Goal: Transaction & Acquisition: Download file/media

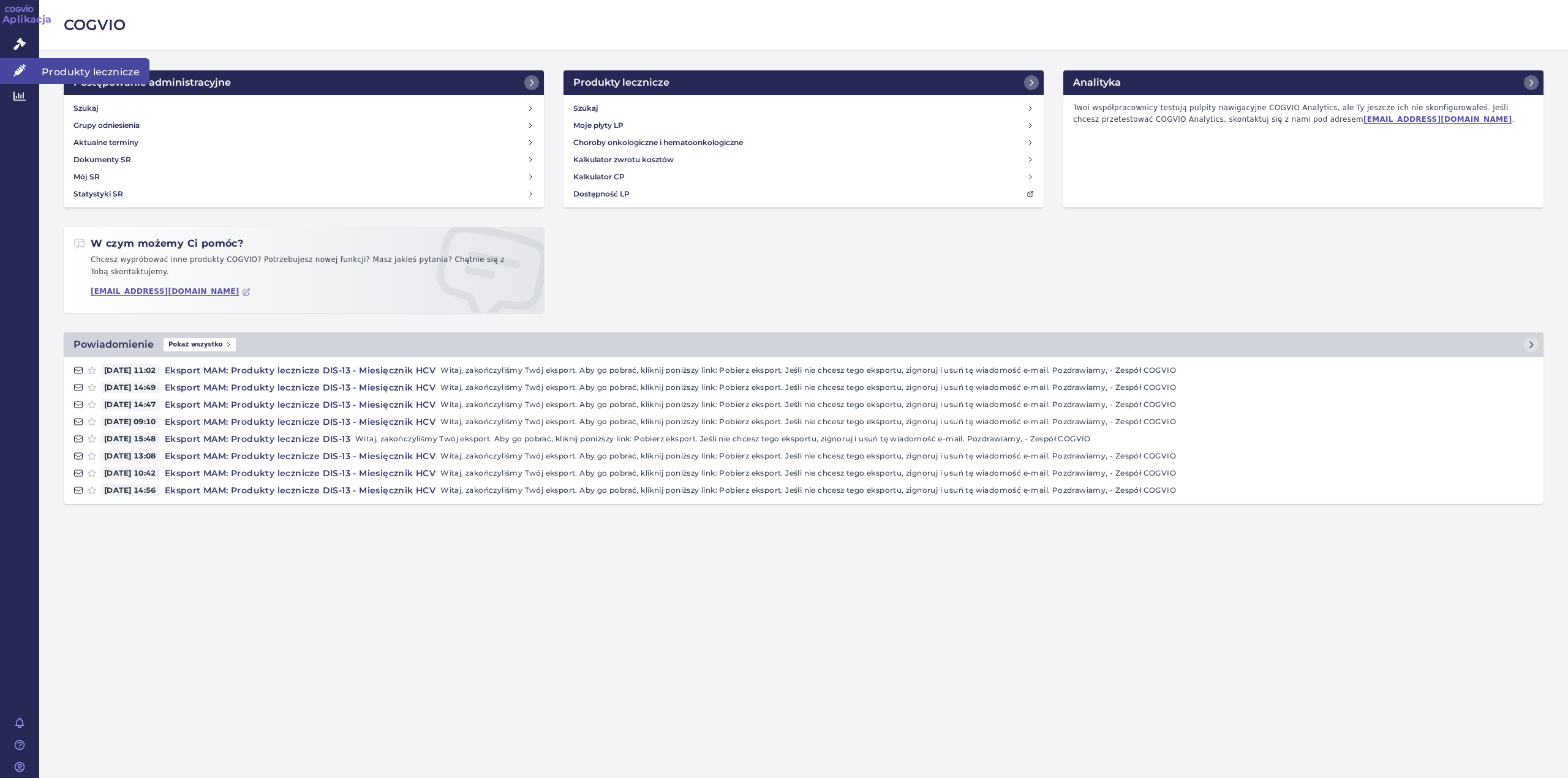
click at [29, 69] on link "Produkty lecznicze" at bounding box center [19, 71] width 39 height 26
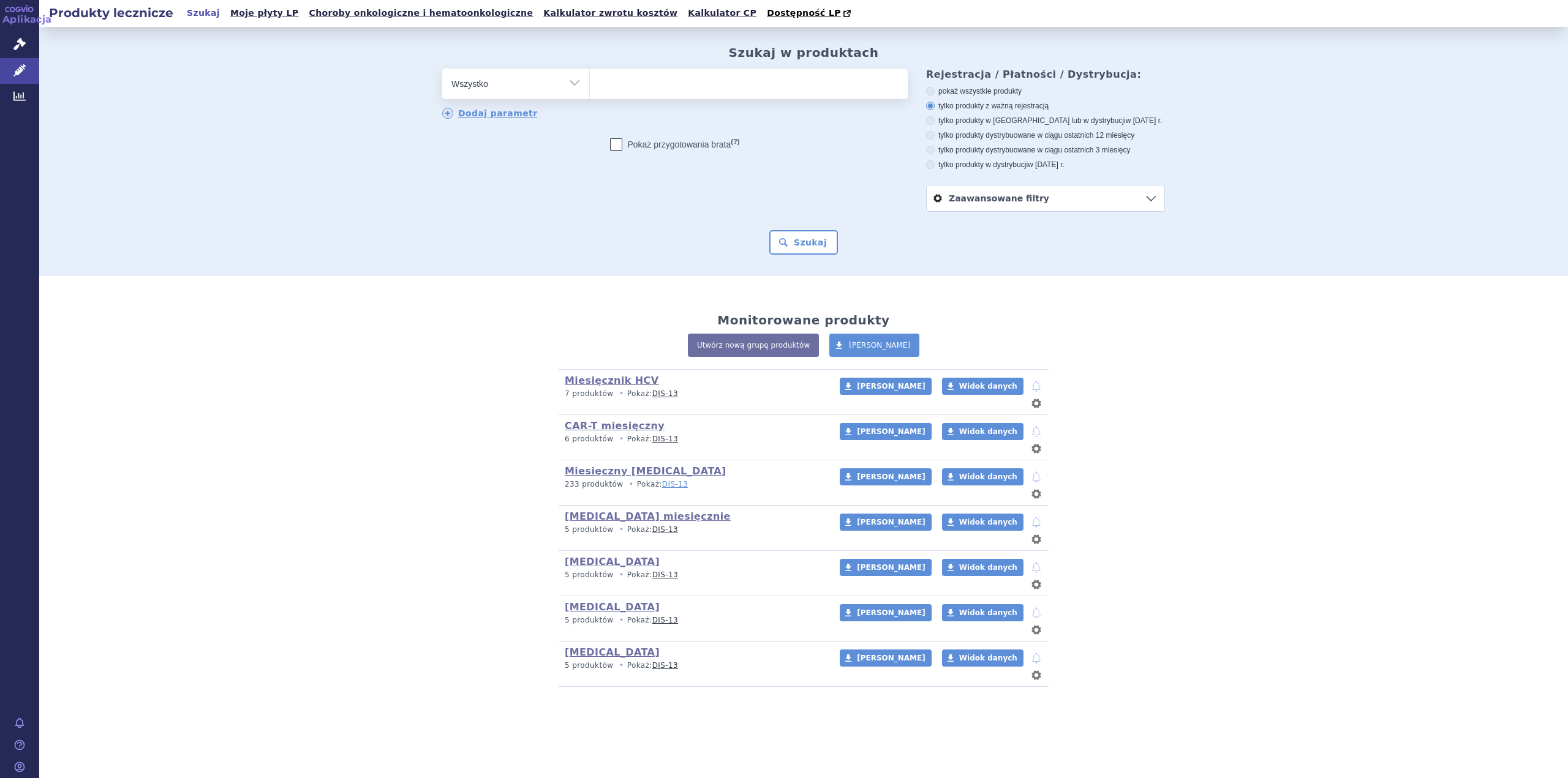
click at [663, 480] on font "DIS-13" at bounding box center [675, 484] width 26 height 9
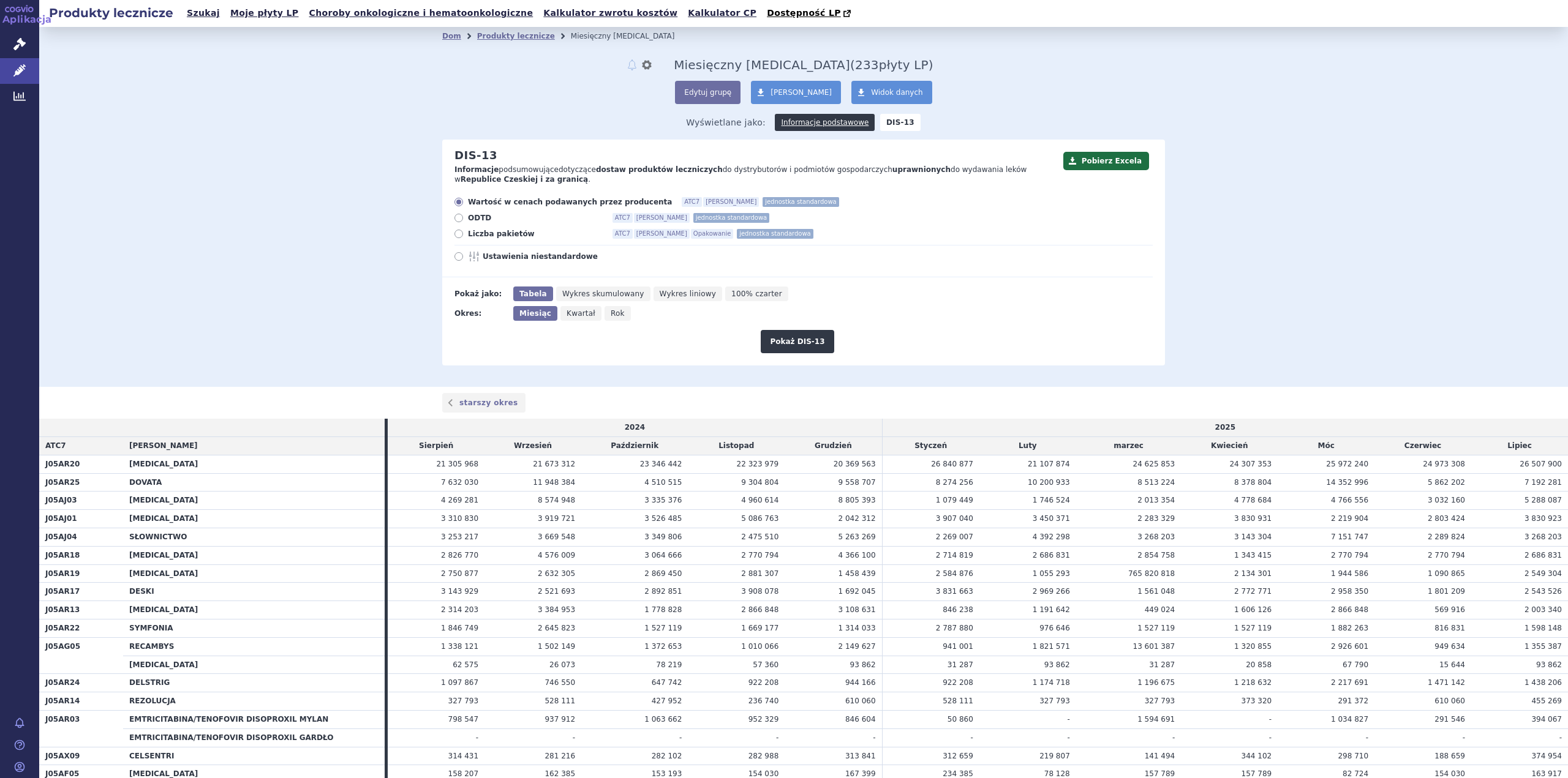
click at [483, 238] on font "Liczba pakietów" at bounding box center [501, 234] width 66 height 9
click at [463, 238] on input "Liczba pakietów ATC7 Marka Opakowanie jednostka standardowa" at bounding box center [459, 235] width 8 height 8
radio input "true"
click at [799, 339] on font "Pokaż DIS-13" at bounding box center [797, 342] width 55 height 9
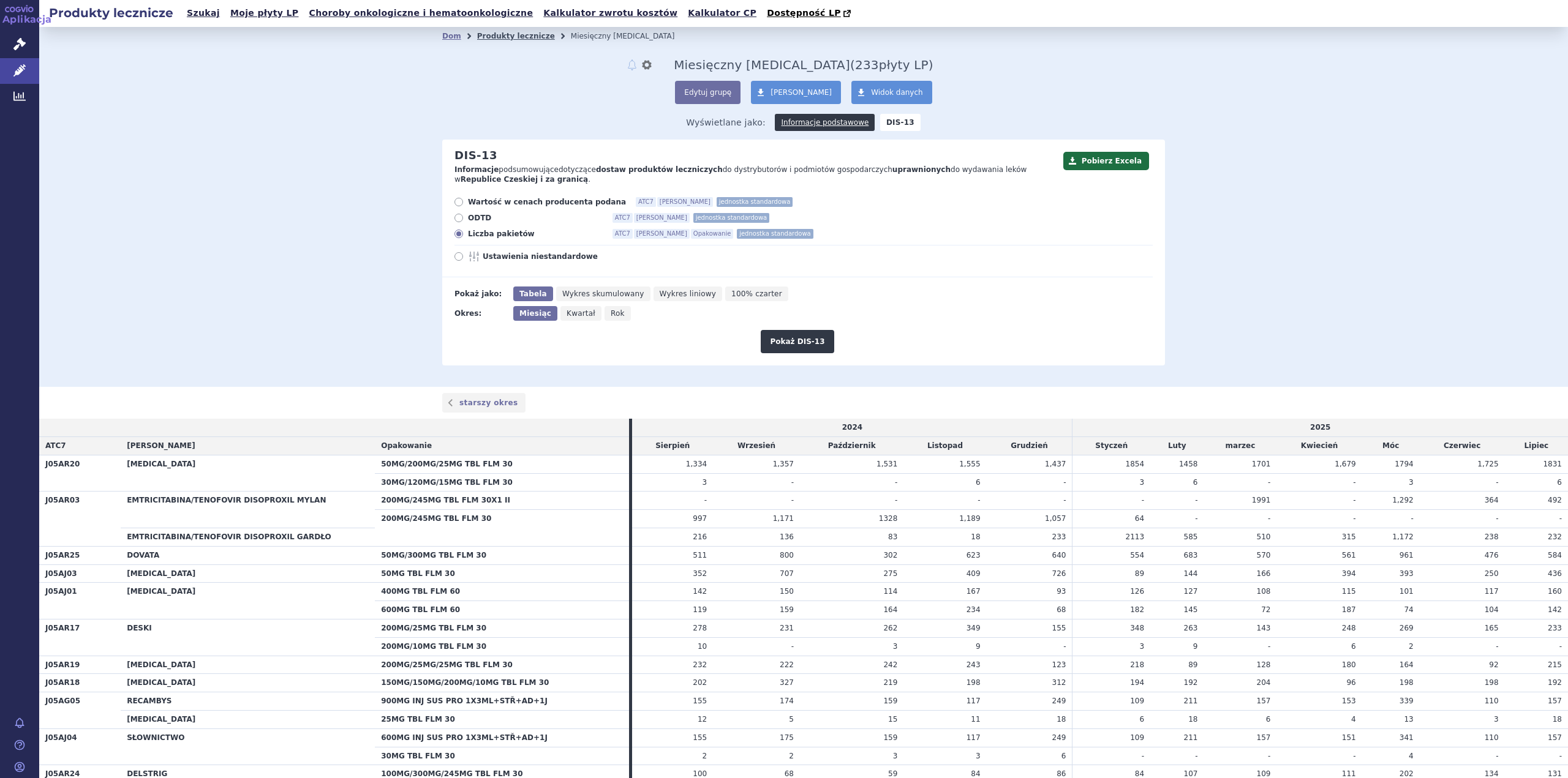
click at [525, 34] on font "Produkty lecznicze" at bounding box center [516, 36] width 78 height 9
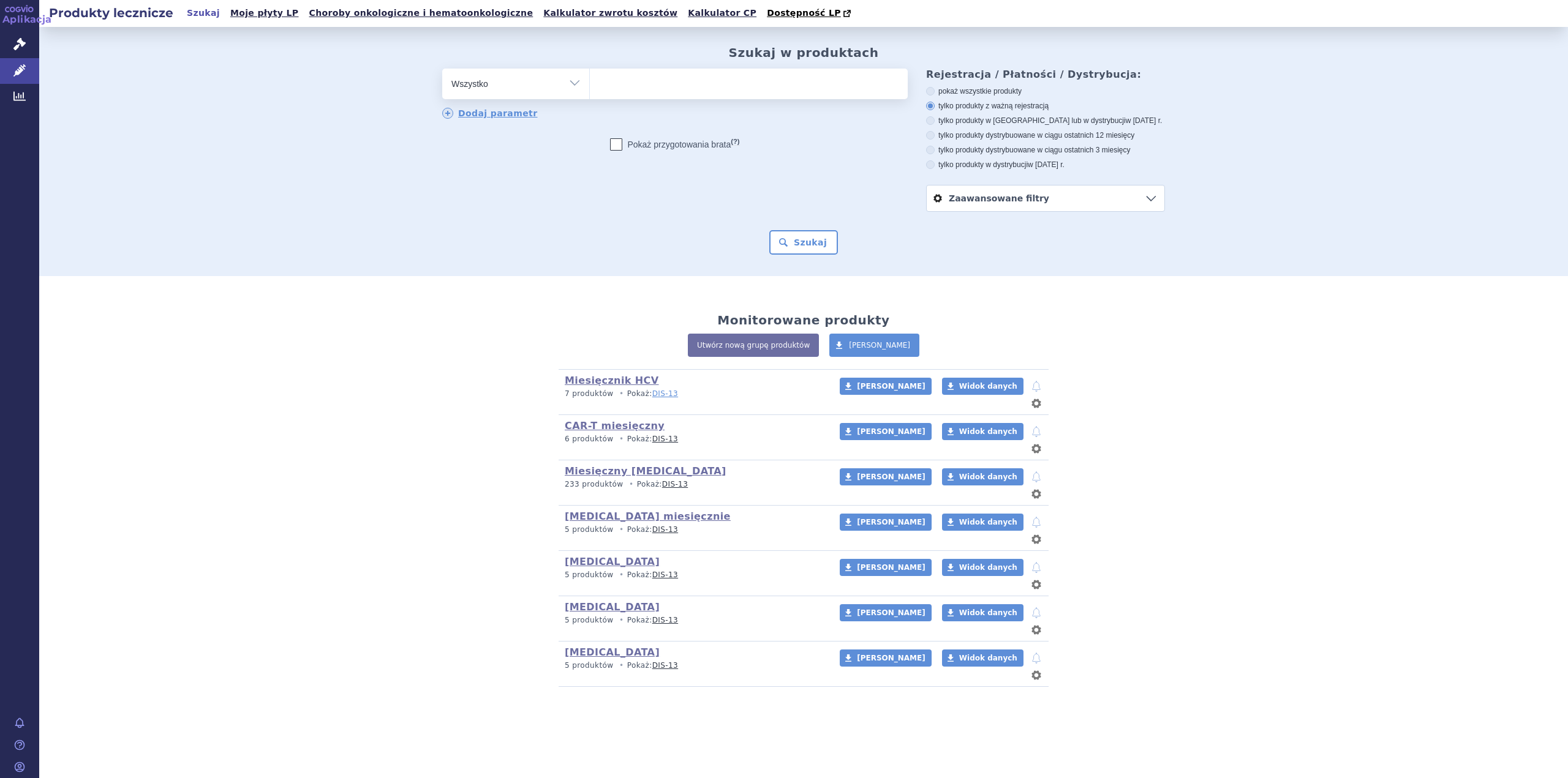
click at [658, 397] on font "DIS-13" at bounding box center [664, 393] width 26 height 9
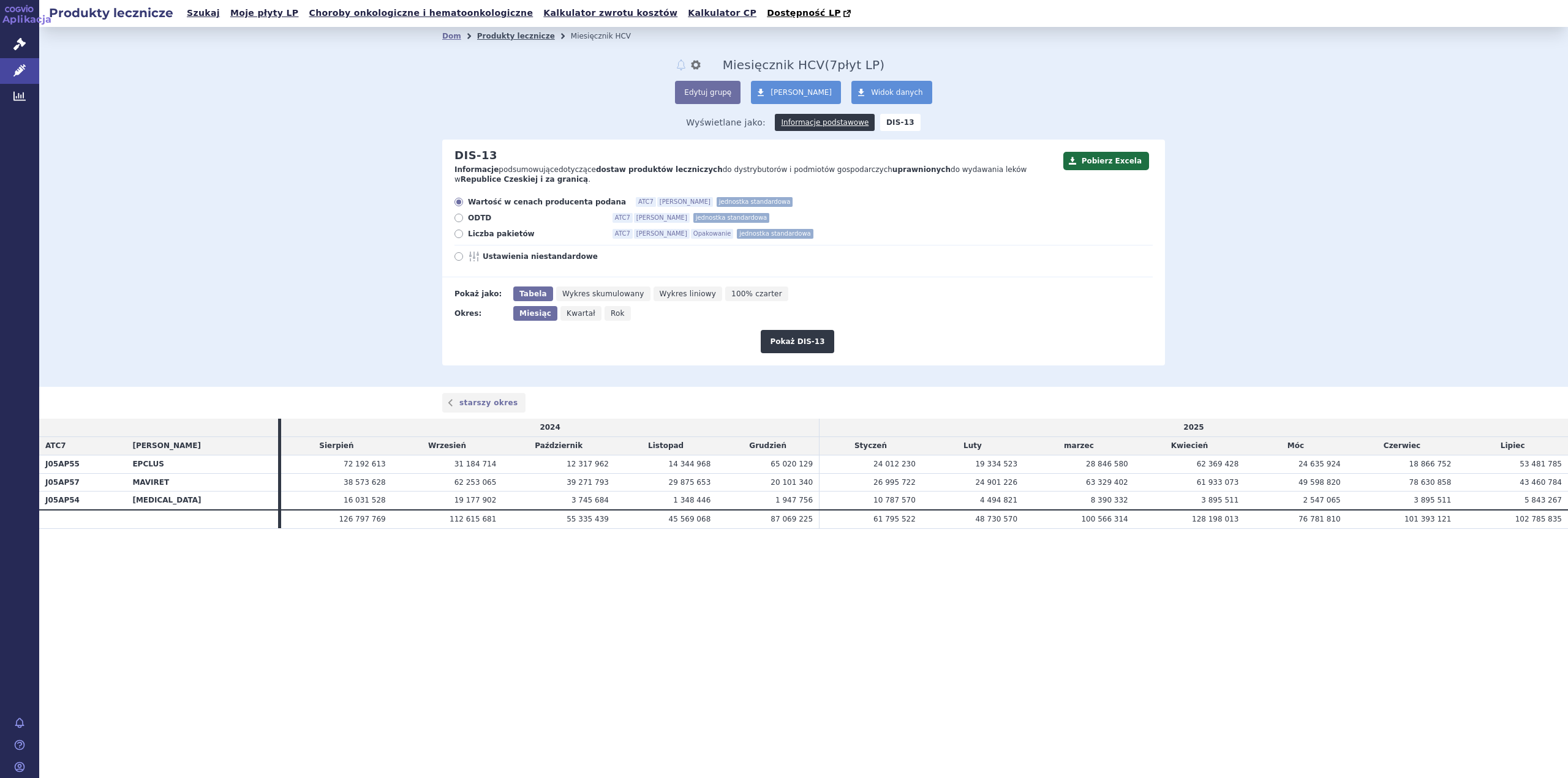
click at [518, 41] on font "Produkty lecznicze" at bounding box center [516, 36] width 78 height 9
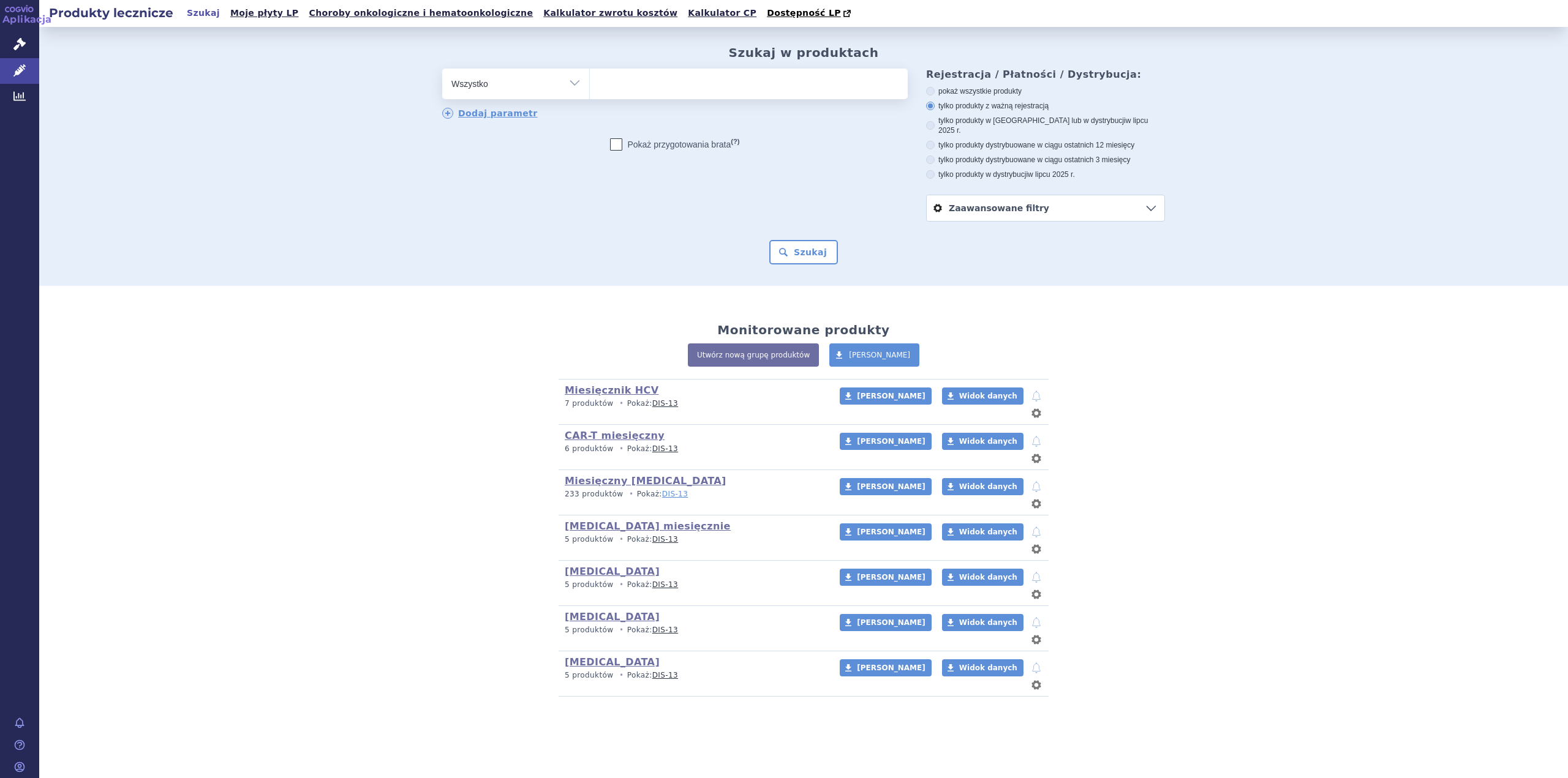
click at [675, 490] on font "DIS-13" at bounding box center [675, 494] width 26 height 9
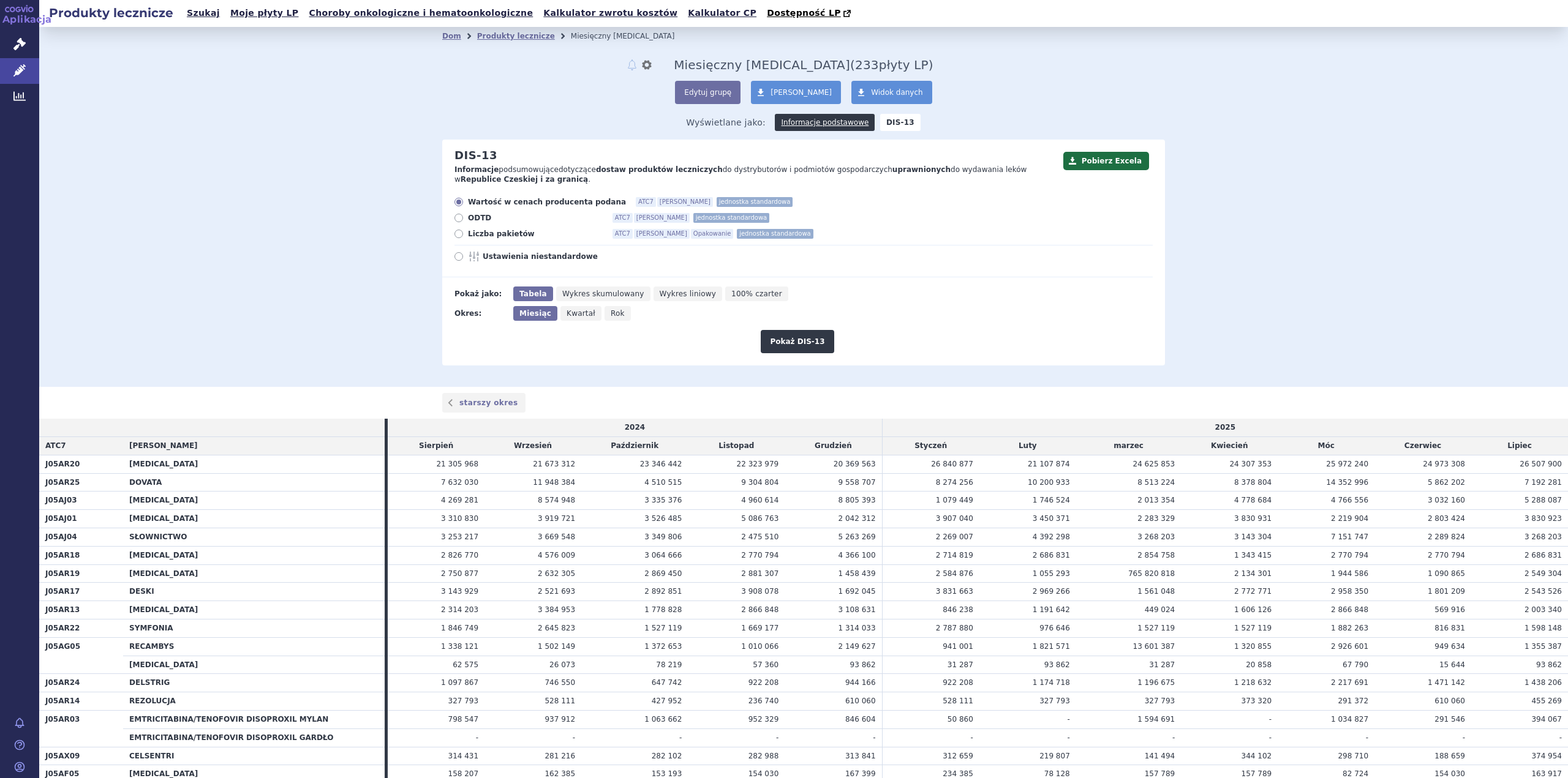
click at [457, 233] on icon at bounding box center [459, 234] width 9 height 9
click at [457, 233] on input "Liczba pakietów ATC7 Marka Opakowanie jednostka standardowa" at bounding box center [459, 235] width 8 height 8
radio input "true"
click at [792, 339] on font "Pokaż DIS-13" at bounding box center [797, 342] width 55 height 9
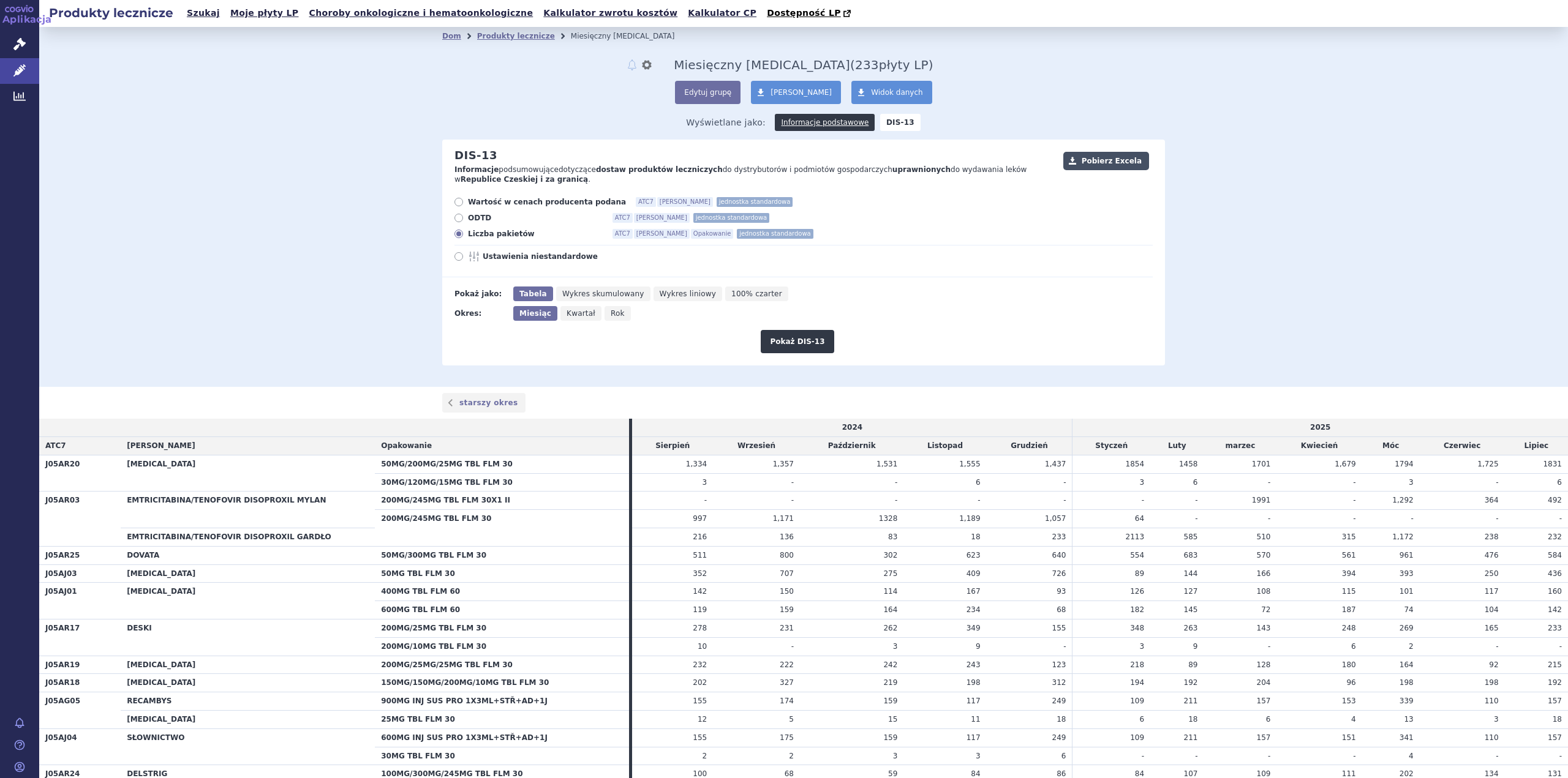
click at [1097, 163] on font "Pobierz Excela" at bounding box center [1112, 161] width 60 height 9
drag, startPoint x: 1366, startPoint y: 240, endPoint x: 1361, endPoint y: 262, distance: 22.6
click at [1366, 240] on div "Dom Produkty lecznicze Miesięczny [MEDICAL_DATA] powiadomienie ustawienia Przem…" at bounding box center [803, 206] width 1528 height 360
